Goal: Find specific page/section: Find specific page/section

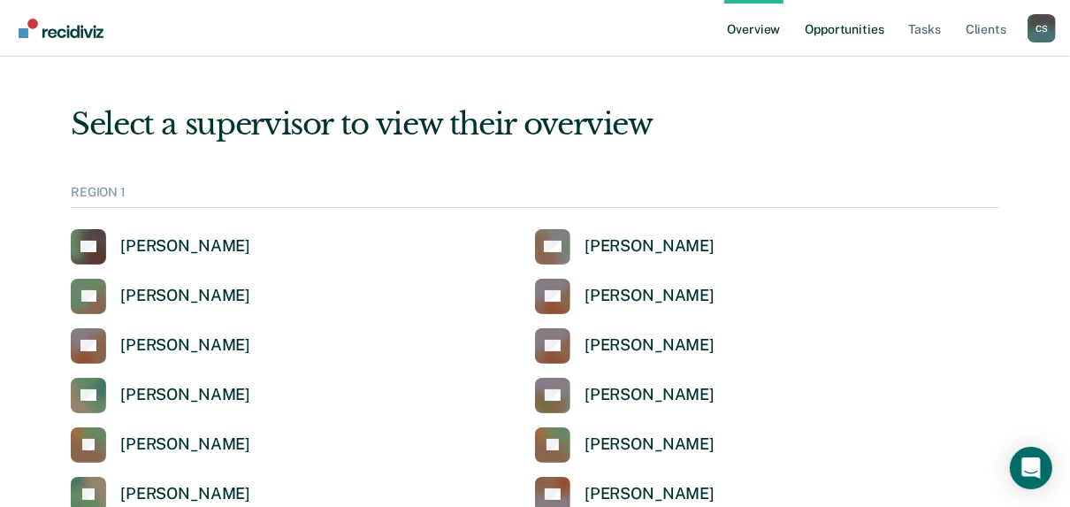
click at [828, 34] on link "Opportunities" at bounding box center [844, 28] width 86 height 57
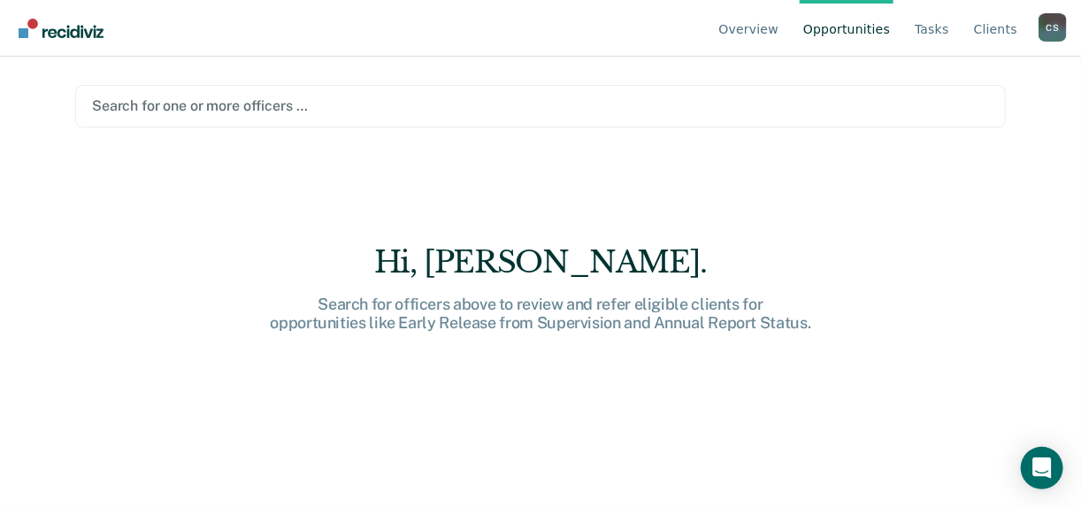
click at [142, 105] on div at bounding box center [540, 106] width 897 height 20
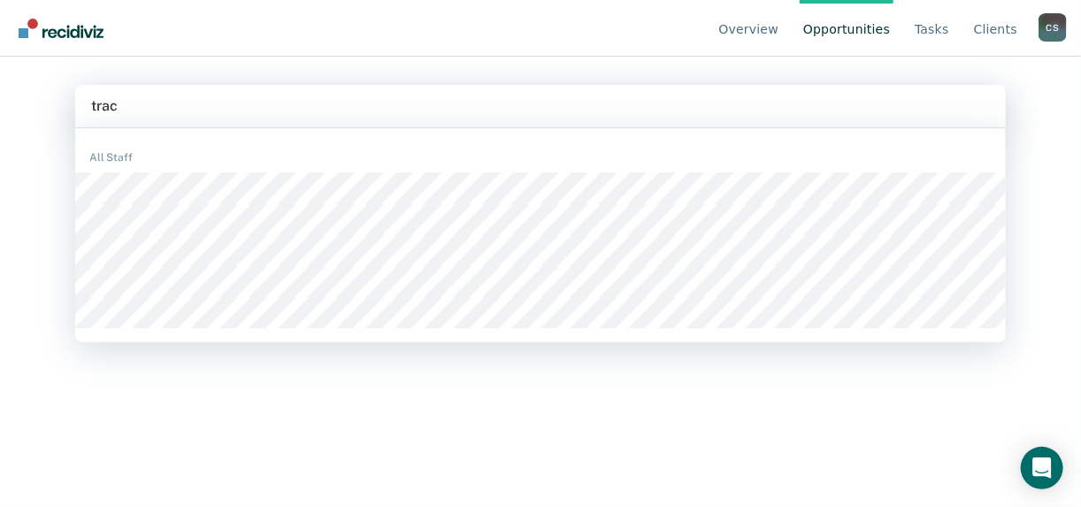
type input "[PERSON_NAME]"
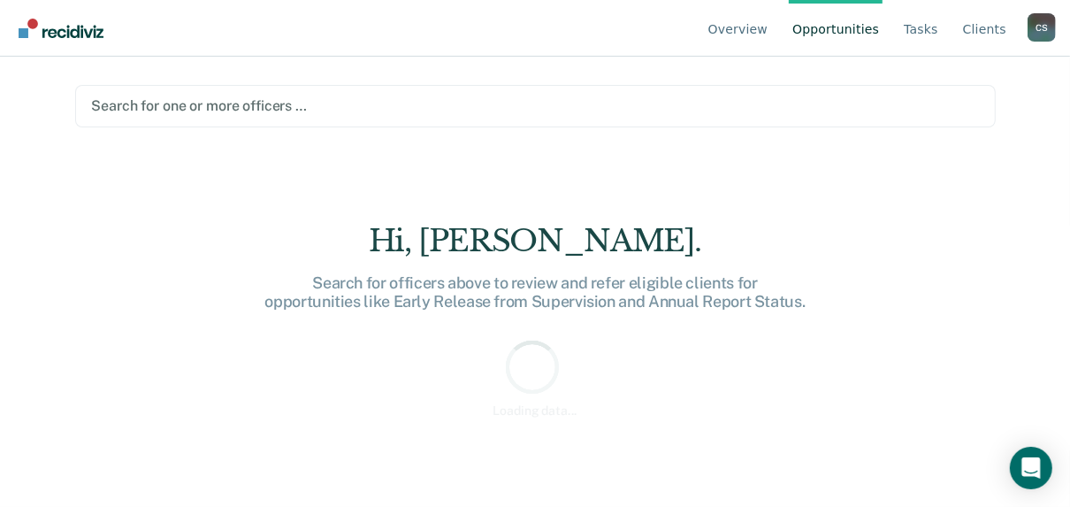
click at [207, 106] on div at bounding box center [535, 106] width 887 height 20
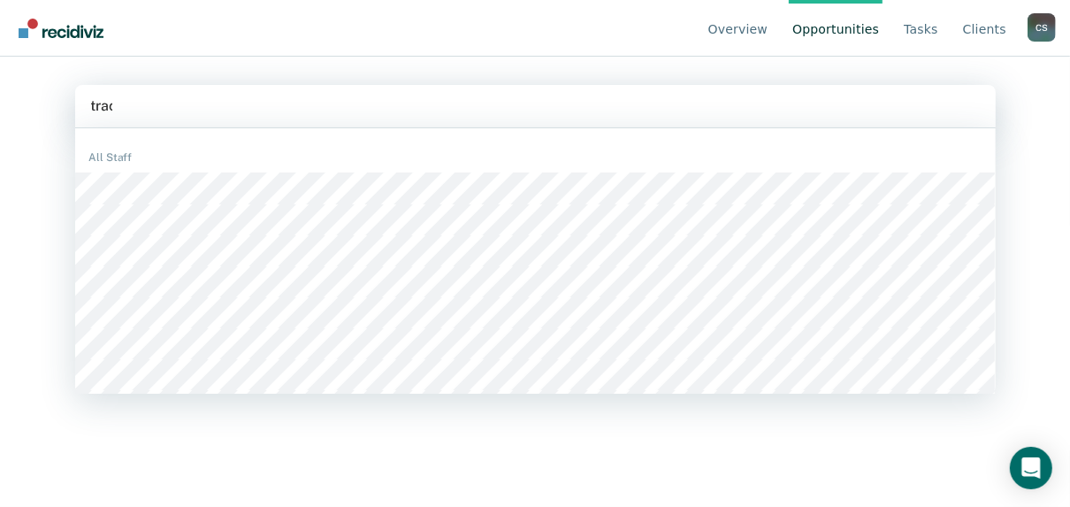
type input "[PERSON_NAME]"
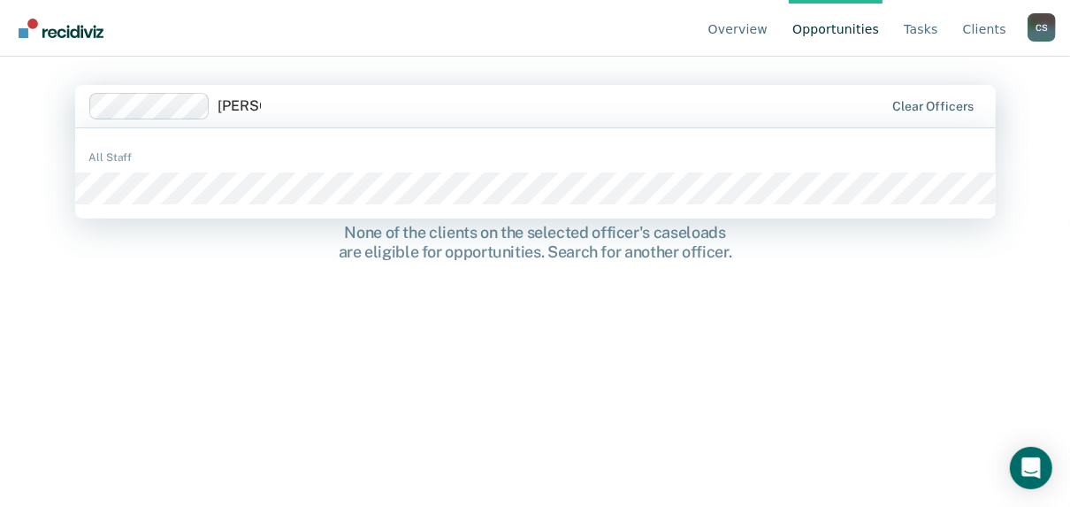
type input "[PERSON_NAME]"
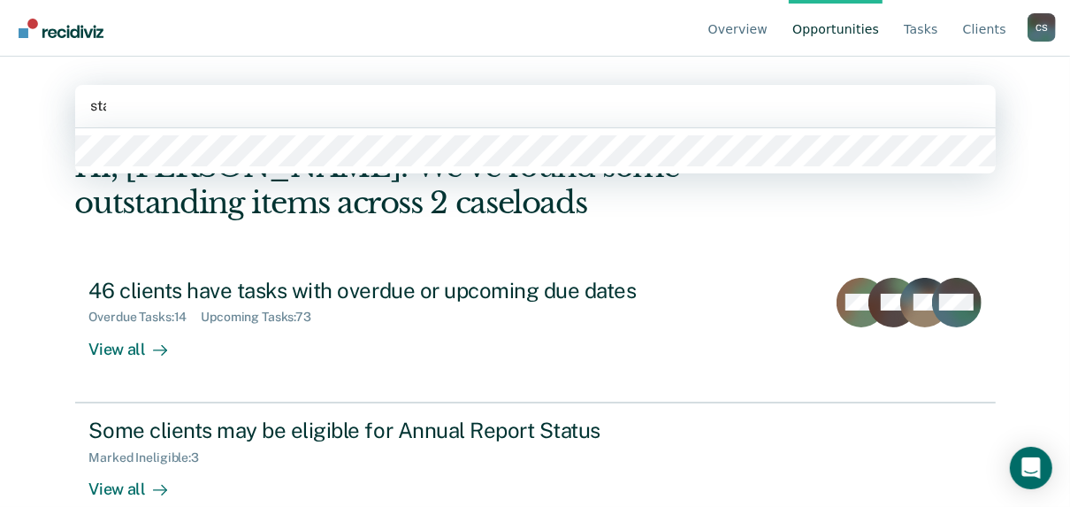
type input "[PERSON_NAME]"
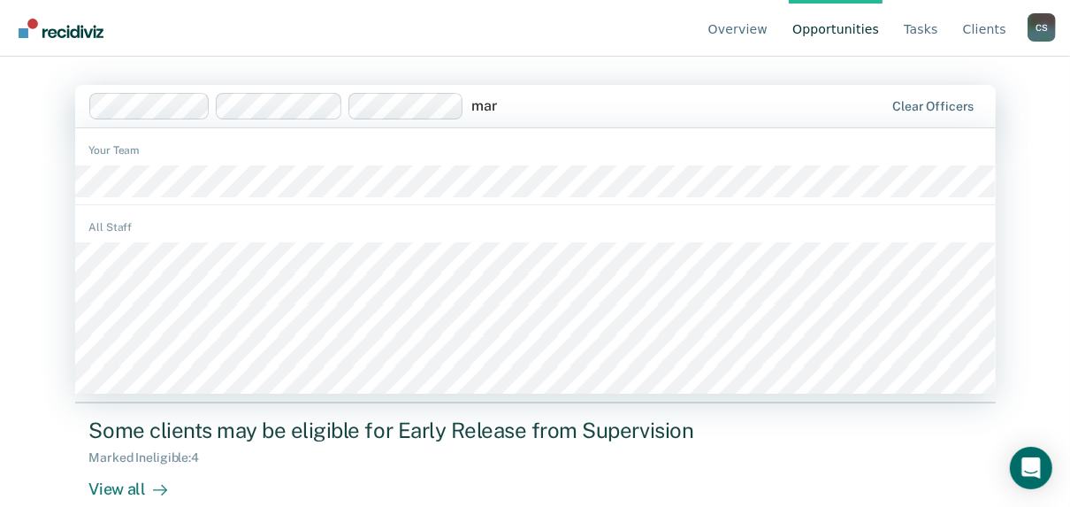
type input "[PERSON_NAME]"
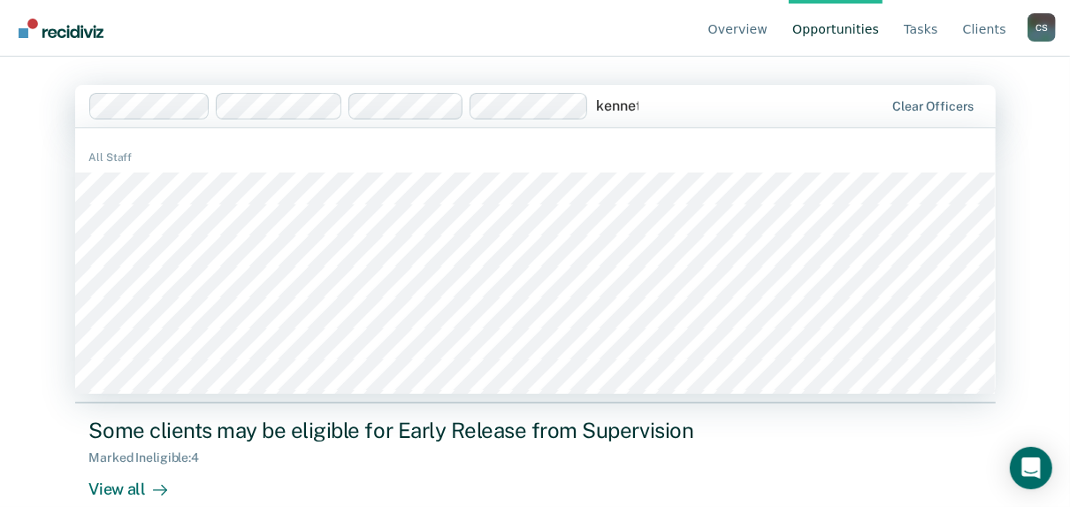
type input "[PERSON_NAME]"
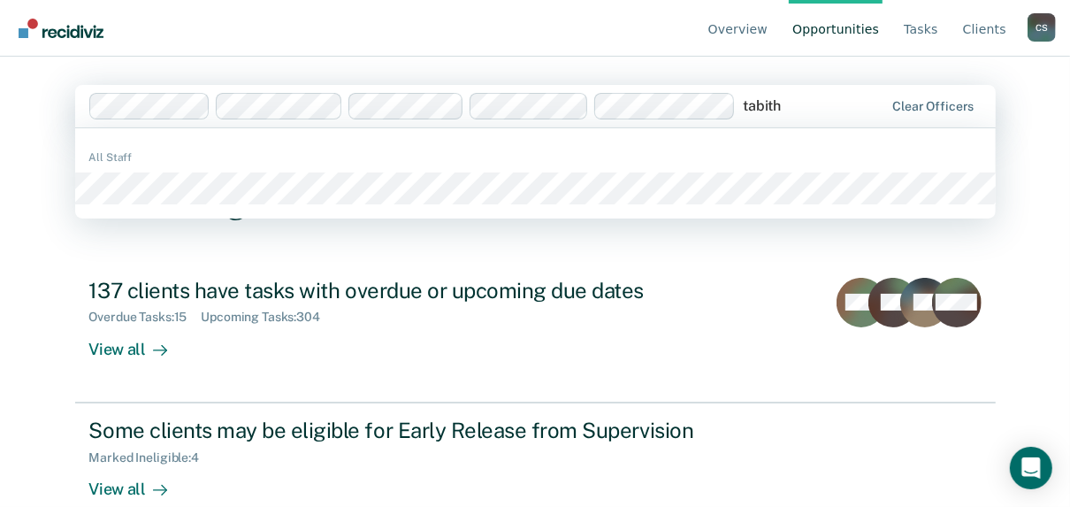
type input "[PERSON_NAME]"
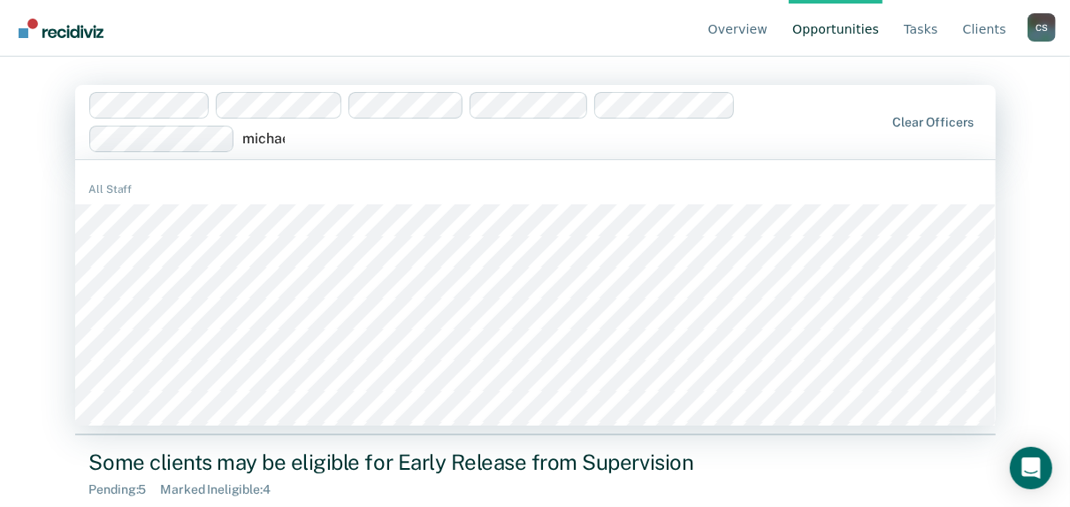
type input "[PERSON_NAME]"
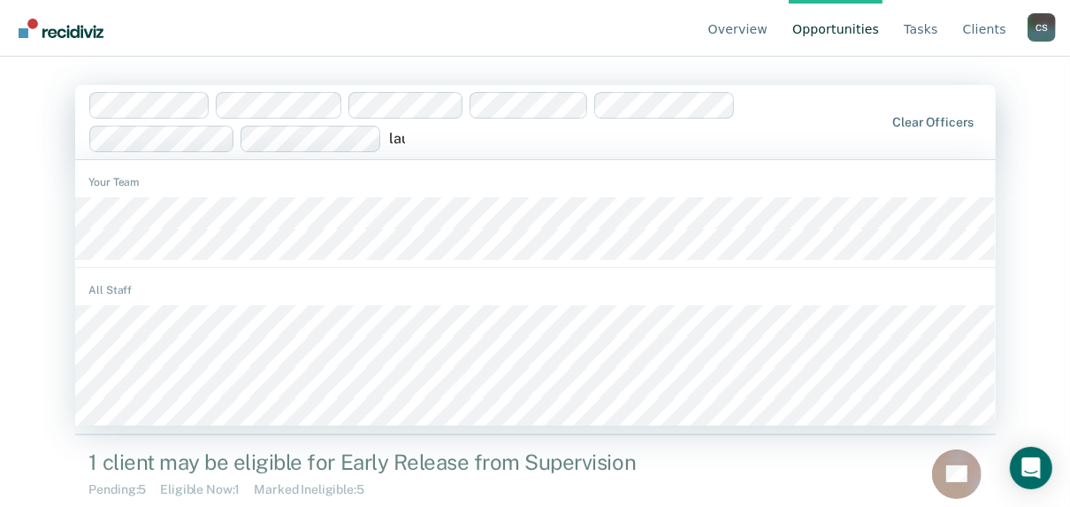
type input "[PERSON_NAME]"
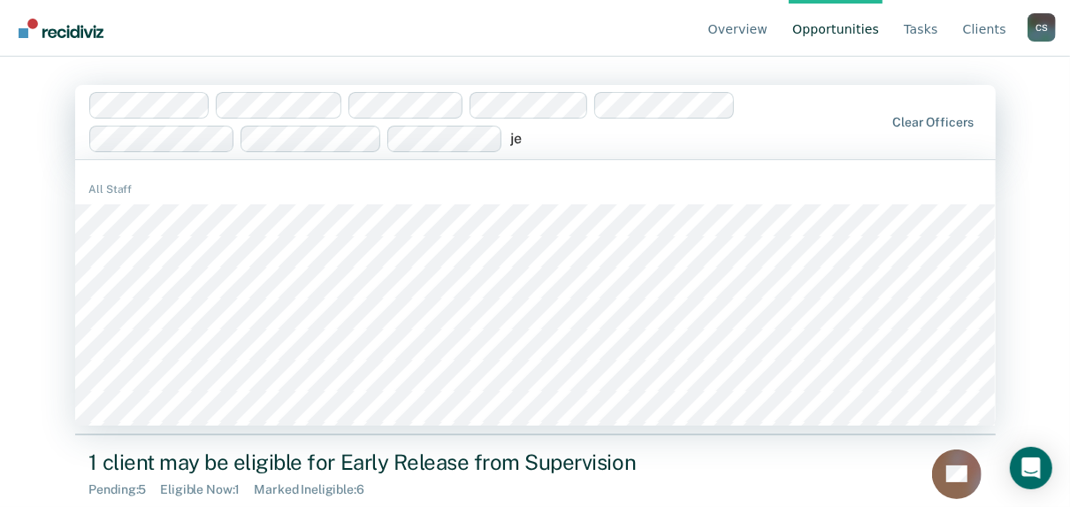
type input "j"
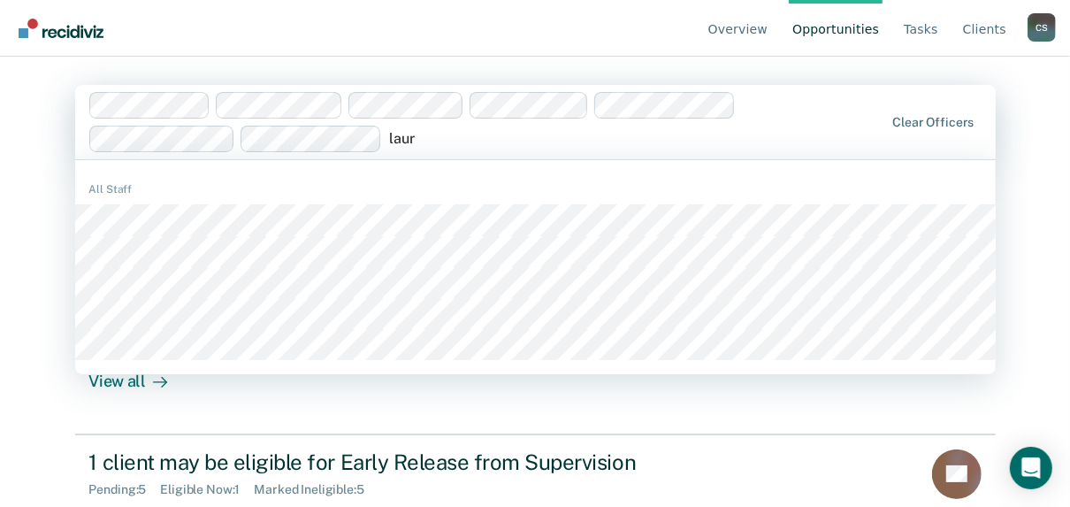
type input "[PERSON_NAME]"
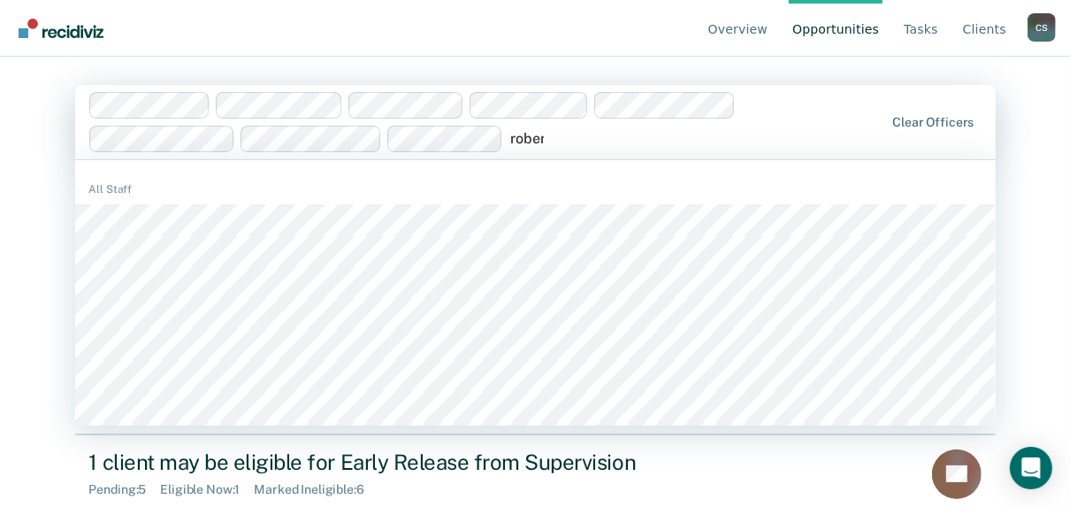
type input "[PERSON_NAME]"
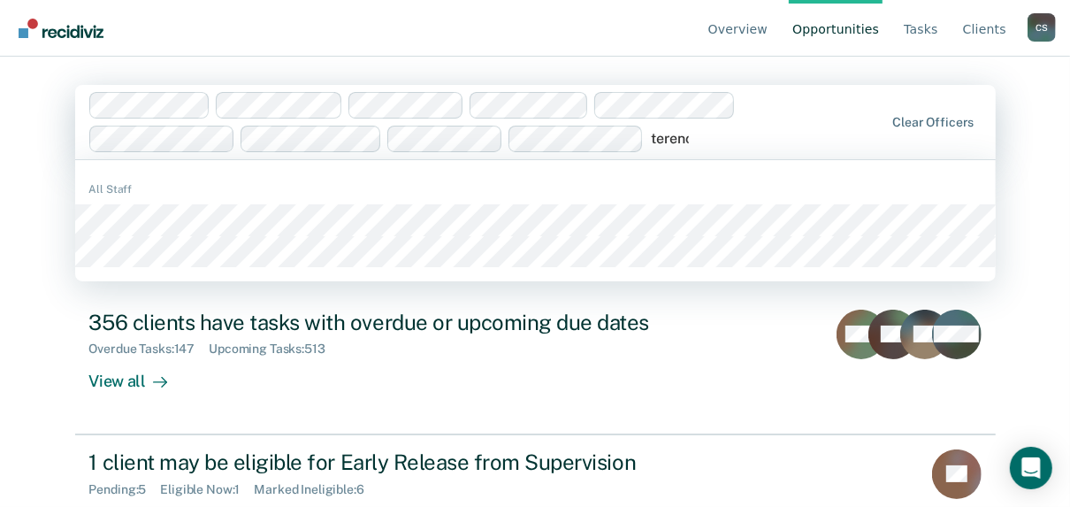
type input "[PERSON_NAME]"
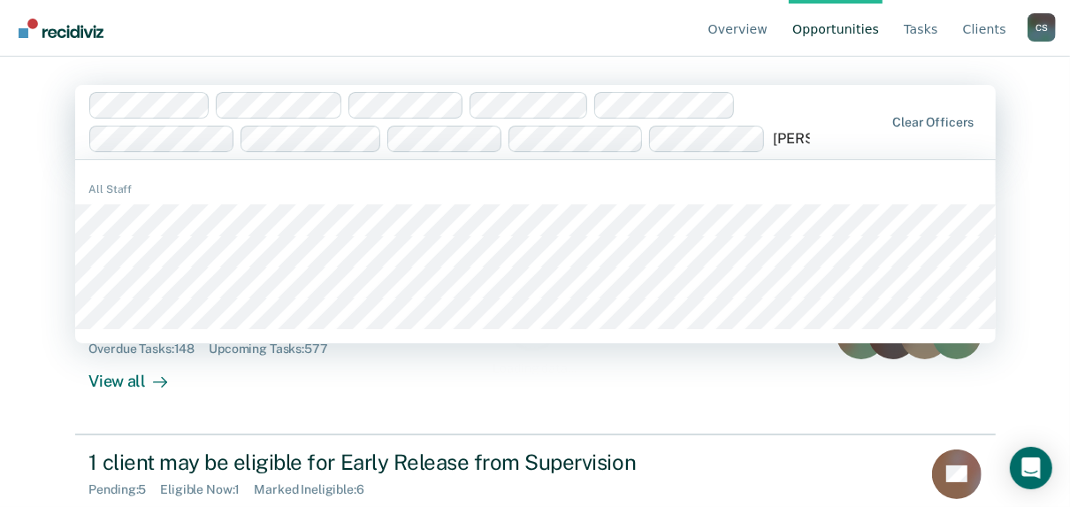
type input "[PERSON_NAME]"
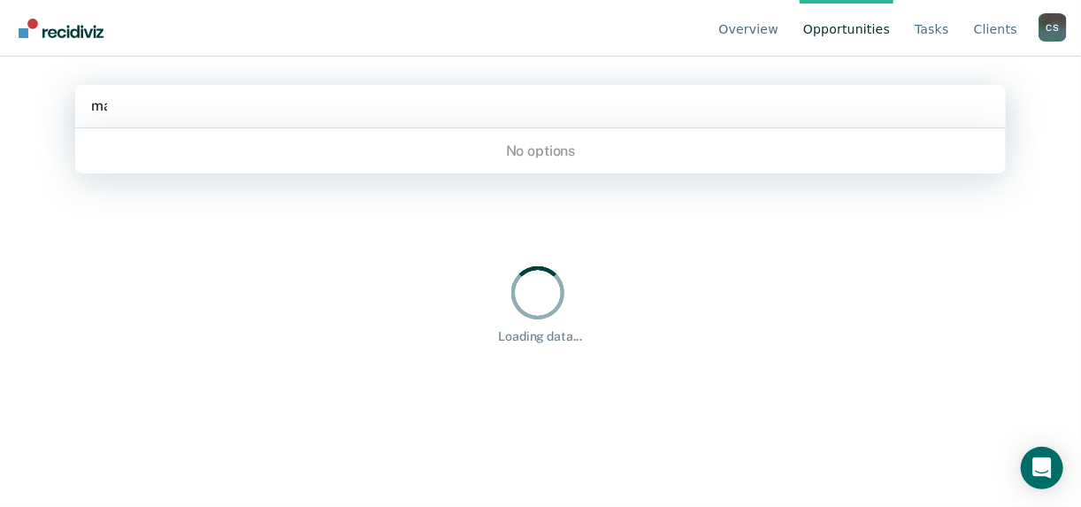
type input "masha"
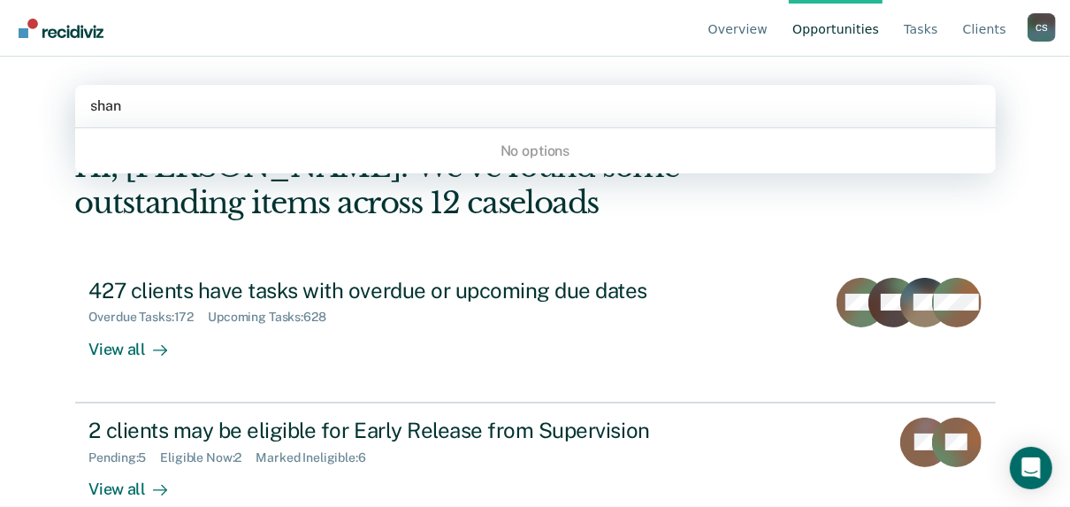
type input "[PERSON_NAME]"
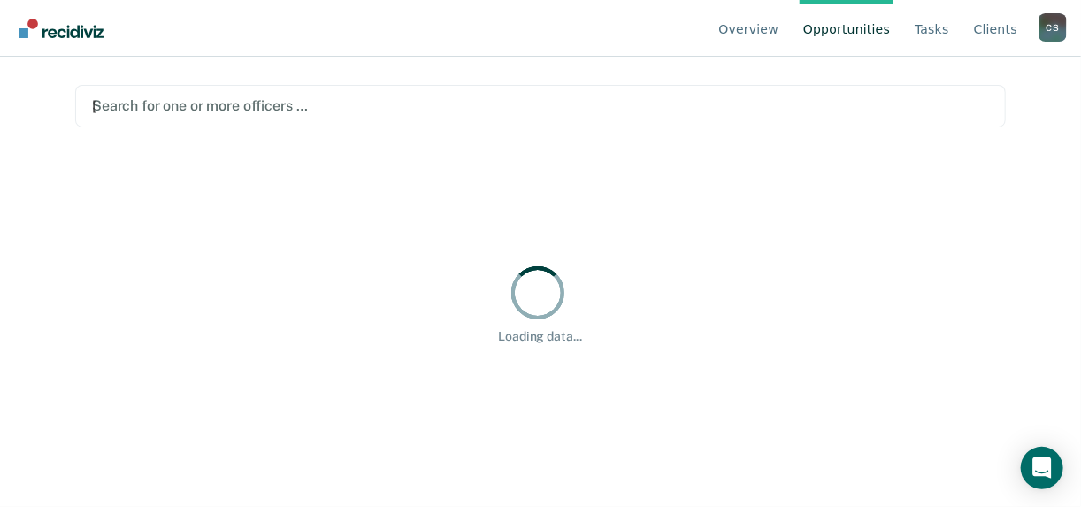
type input "emman"
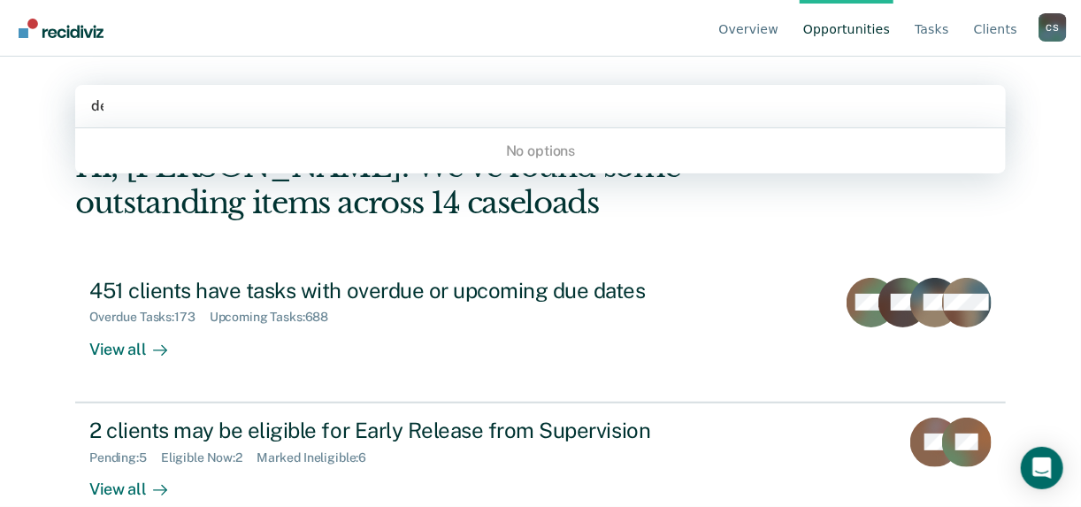
type input "deleth"
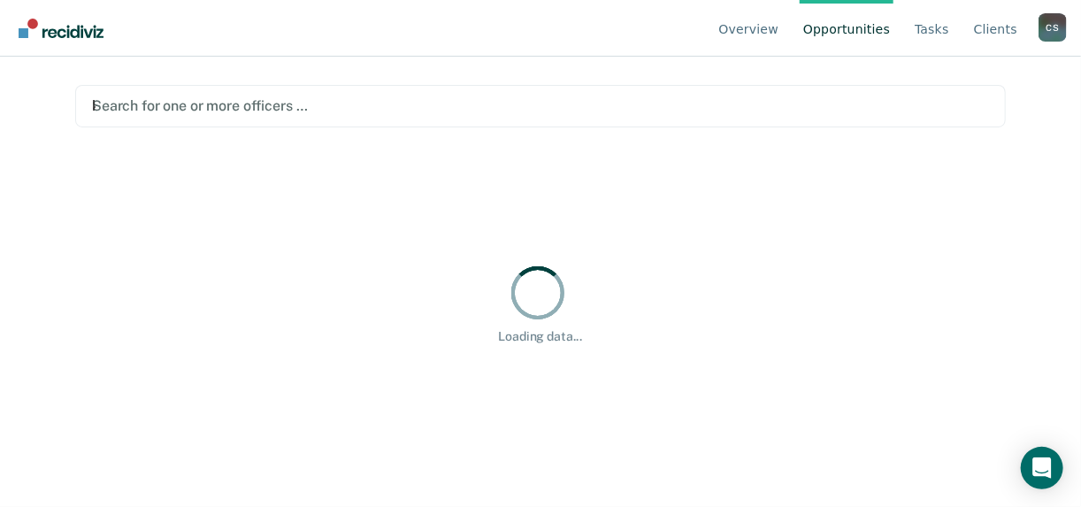
type input "[PERSON_NAME]"
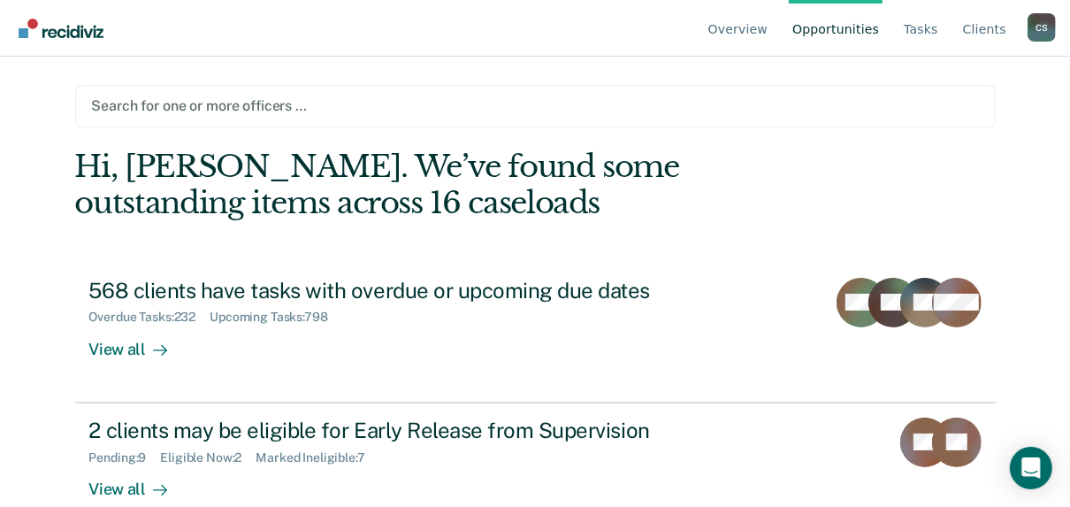
click at [446, 116] on div at bounding box center [535, 106] width 887 height 20
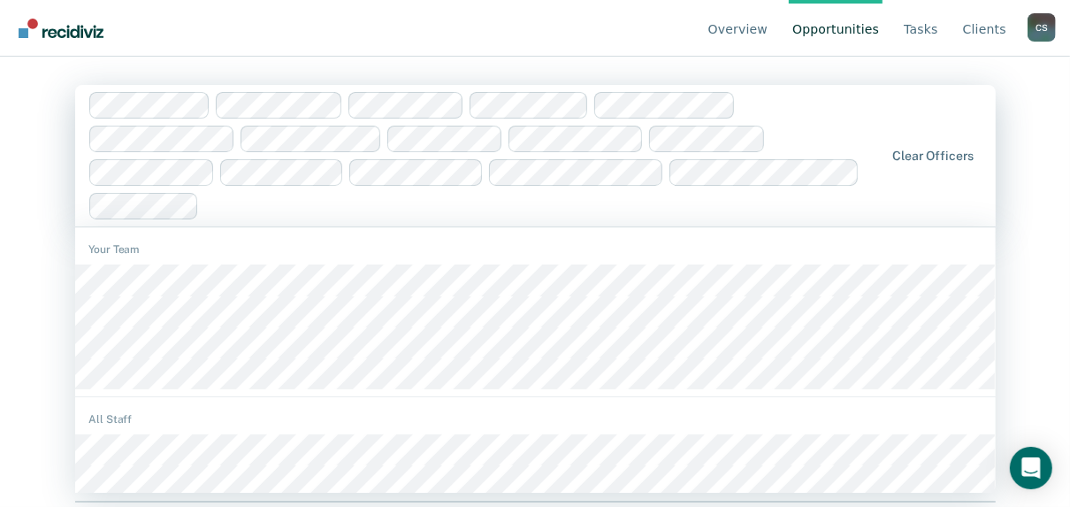
click at [754, 195] on div at bounding box center [544, 205] width 677 height 20
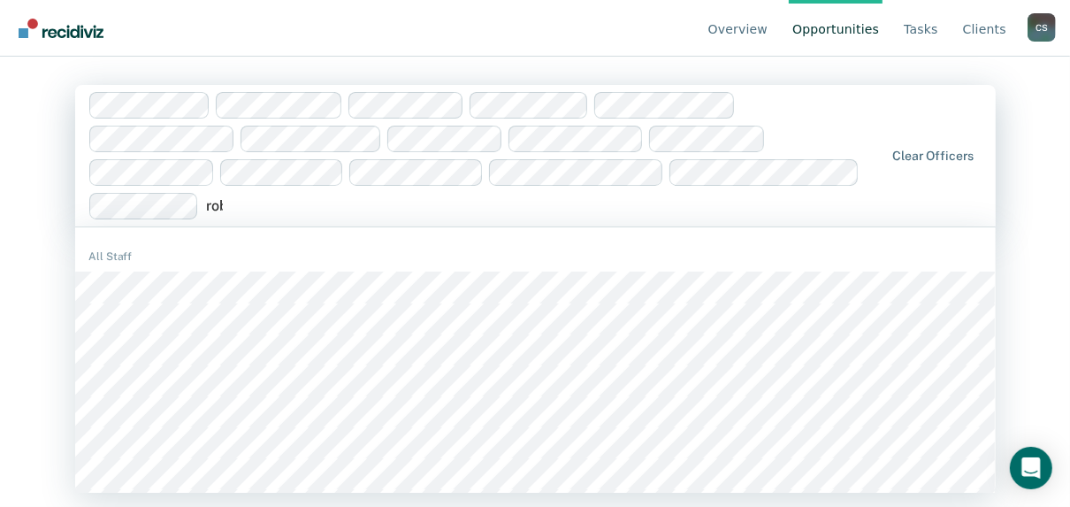
type input "[PERSON_NAME]"
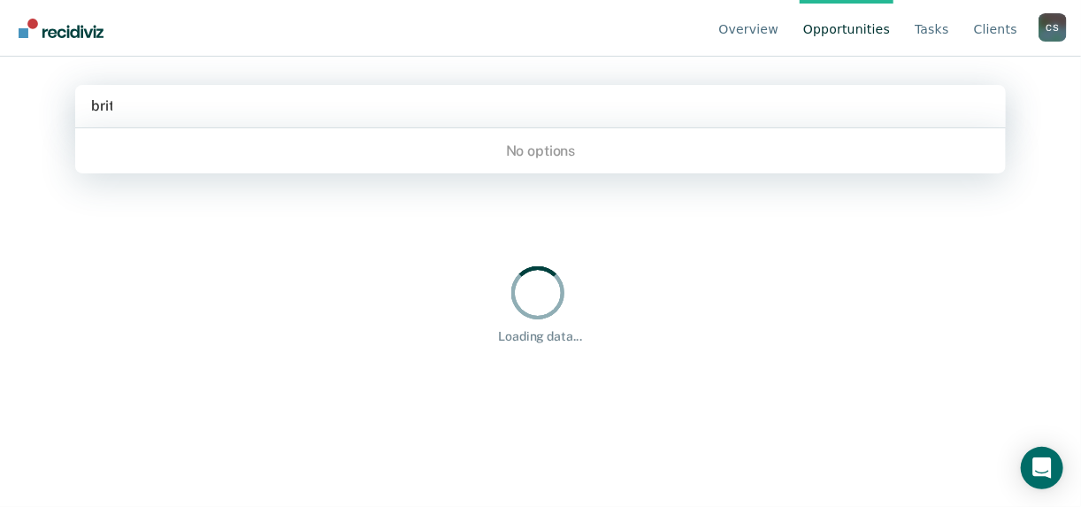
type input "[PERSON_NAME]"
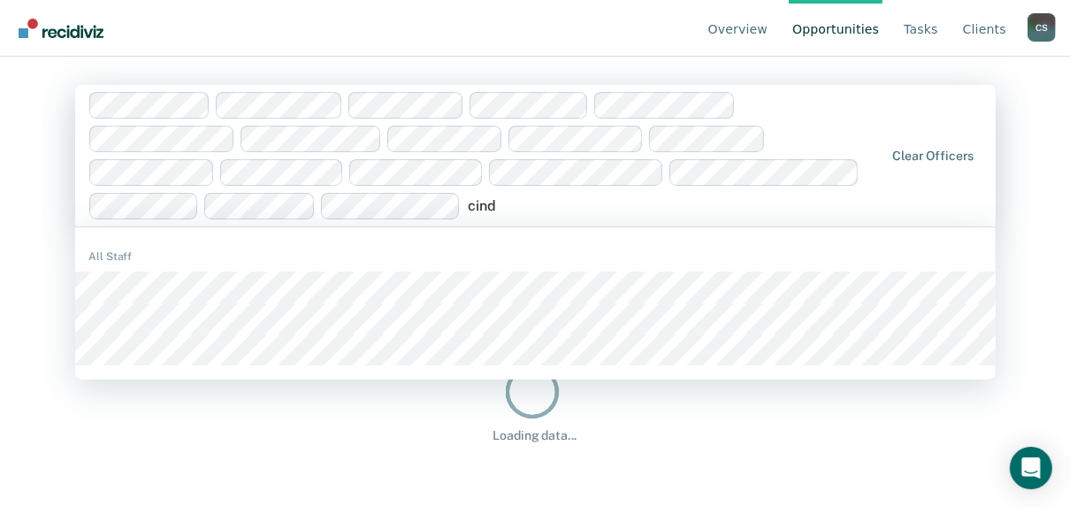
type input "[PERSON_NAME]"
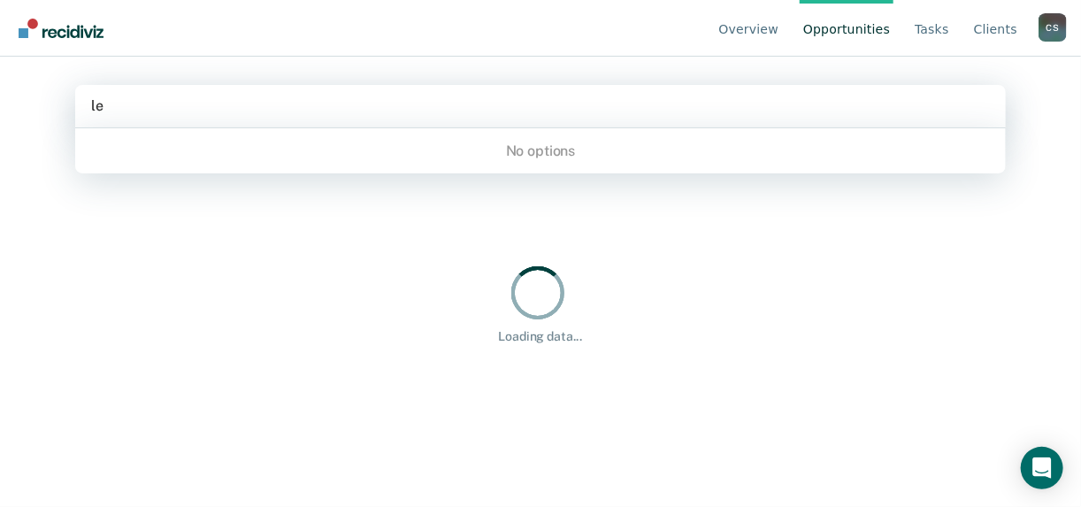
type input "l"
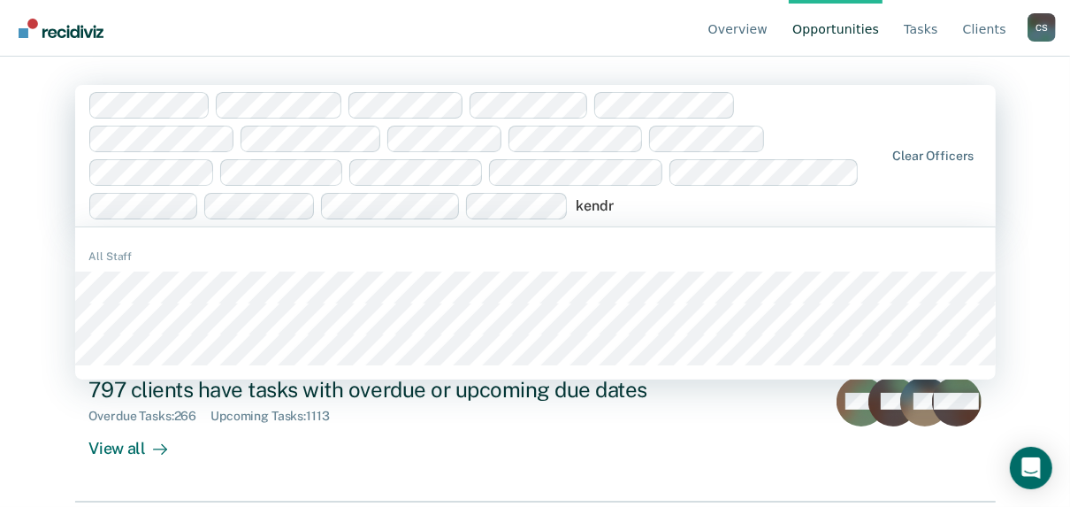
type input "[PERSON_NAME]"
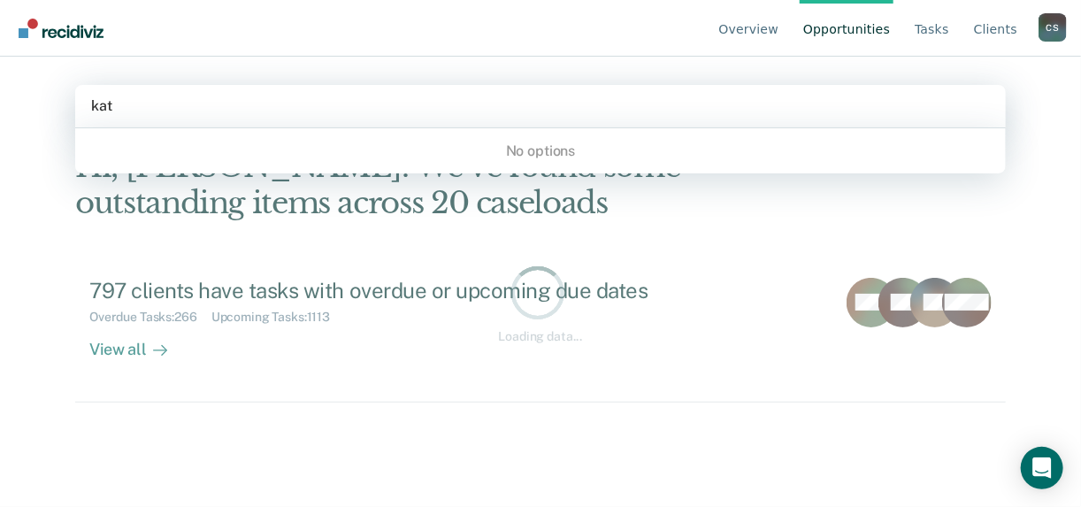
type input "[PERSON_NAME]"
